Goal: Navigation & Orientation: Find specific page/section

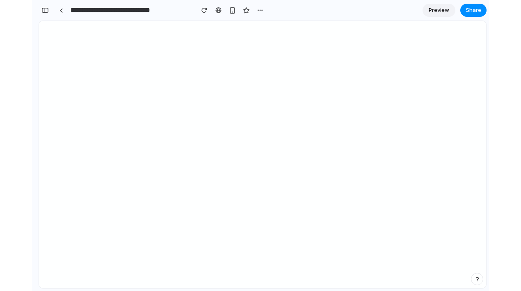
scroll to position [4765, 0]
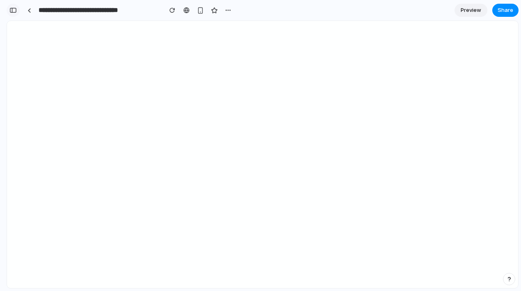
click at [16, 9] on div "button" at bounding box center [12, 10] width 7 height 6
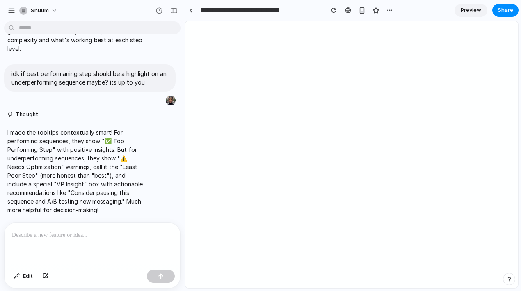
scroll to position [0, 0]
click at [13, 10] on div "button" at bounding box center [11, 10] width 7 height 7
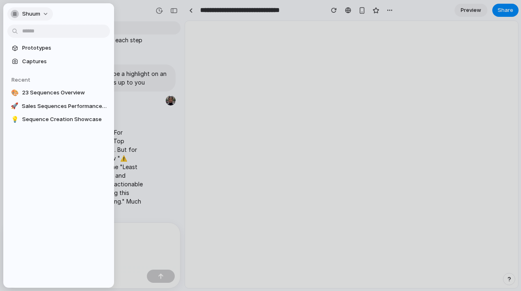
click at [34, 12] on span "Shuum" at bounding box center [31, 14] width 18 height 8
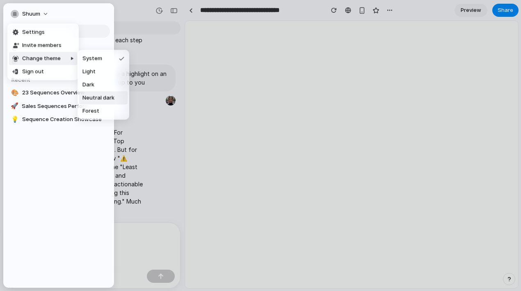
click at [100, 99] on span "Neutral dark" at bounding box center [98, 98] width 32 height 8
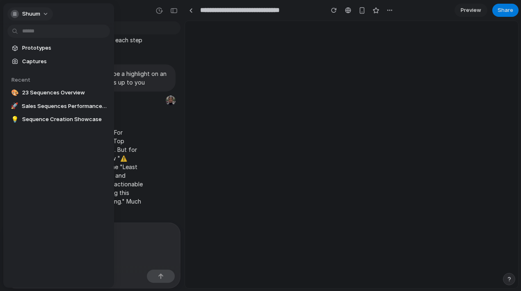
click at [46, 14] on button "Shuum" at bounding box center [30, 13] width 46 height 13
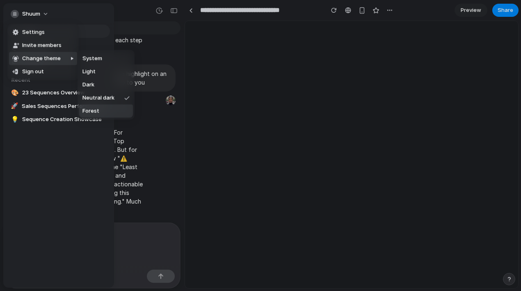
click at [112, 114] on li "Forest" at bounding box center [106, 111] width 54 height 13
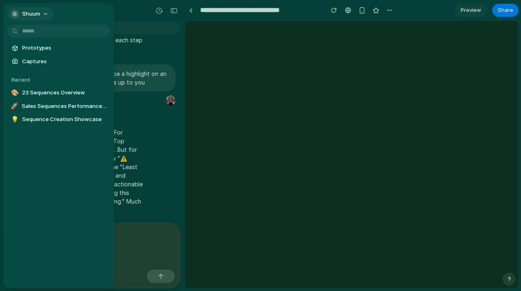
click at [30, 13] on span "Shuum" at bounding box center [31, 14] width 18 height 8
click at [128, 13] on div "Settings Invite members Change theme Sign out" at bounding box center [260, 145] width 521 height 291
click at [33, 52] on link "Prototypes" at bounding box center [58, 48] width 103 height 12
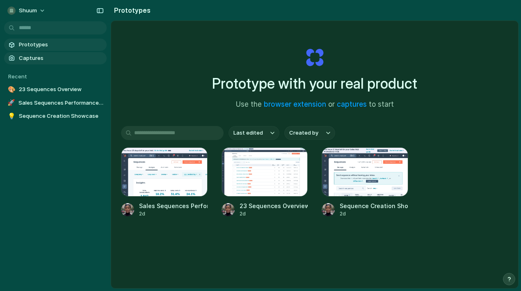
click at [35, 58] on span "Captures" at bounding box center [61, 58] width 85 height 8
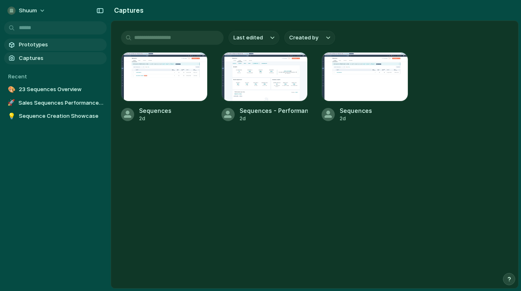
click at [38, 46] on span "Prototypes" at bounding box center [61, 45] width 85 height 8
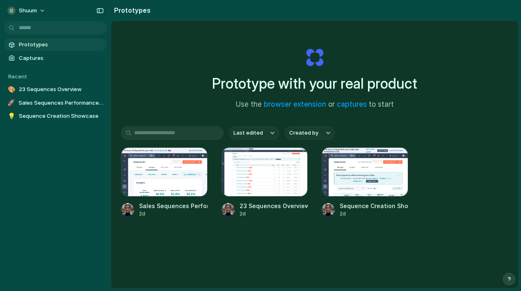
click at [192, 72] on div "Prototype with your real product Use the browser extension or captures to start" at bounding box center [315, 75] width 328 height 89
